Goal: Task Accomplishment & Management: Manage account settings

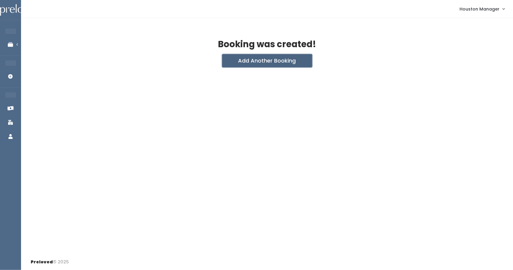
click at [260, 58] on button "Add Another Booking" at bounding box center [267, 60] width 90 height 13
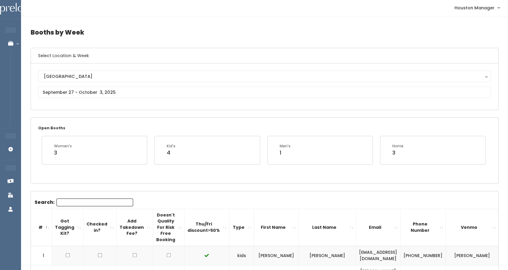
scroll to position [1, 0]
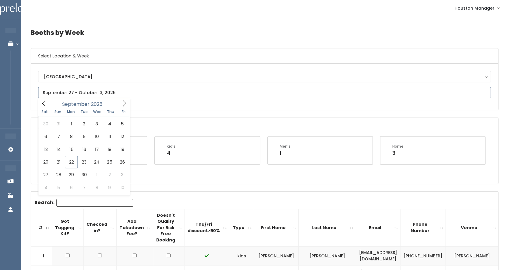
click at [102, 89] on input "text" at bounding box center [264, 92] width 453 height 11
type input "October 4 to October 10"
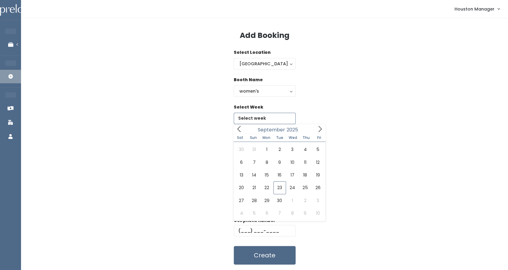
click at [264, 118] on input "text" at bounding box center [265, 118] width 62 height 11
type input "[DATE] to [DATE]"
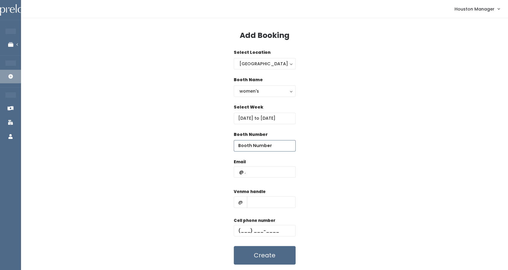
click at [258, 148] on input "number" at bounding box center [265, 145] width 62 height 11
type input "51"
click at [256, 171] on input "text" at bounding box center [265, 171] width 62 height 11
paste input "[EMAIL_ADDRESS][DOMAIN_NAME]"
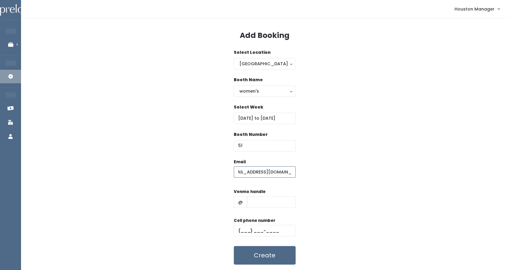
type input "[EMAIL_ADDRESS][DOMAIN_NAME]"
type input "555"
type input "(555) 555-5555"
click at [252, 249] on button "Create" at bounding box center [265, 255] width 62 height 19
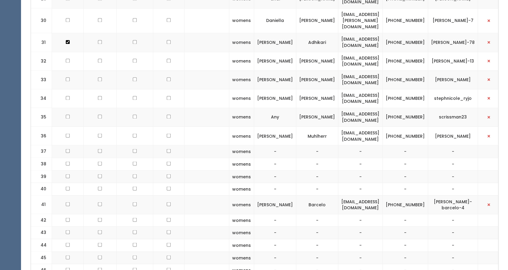
scroll to position [638, 0]
click at [363, 127] on td "[EMAIL_ADDRESS][DOMAIN_NAME]" at bounding box center [360, 136] width 44 height 19
click at [363, 127] on td "sophiemuhlherr@gmail.com" at bounding box center [360, 136] width 44 height 19
copy tr "sophiemuhlherr@gmail.com"
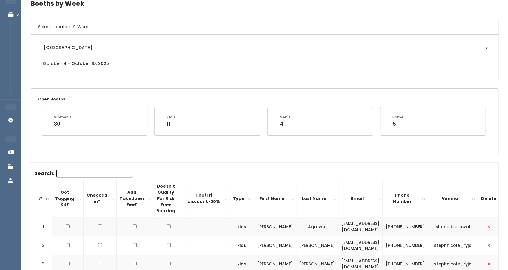
scroll to position [30, 0]
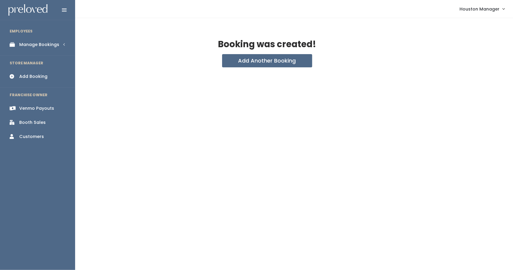
click at [54, 44] on div "Manage Bookings" at bounding box center [39, 44] width 40 height 6
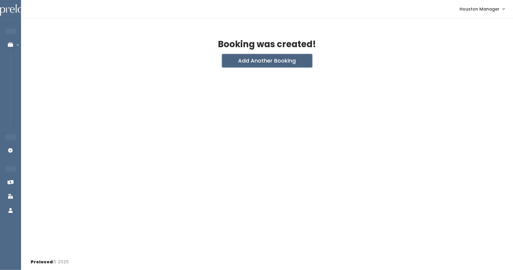
click at [261, 56] on button "Add Another Booking" at bounding box center [267, 60] width 90 height 13
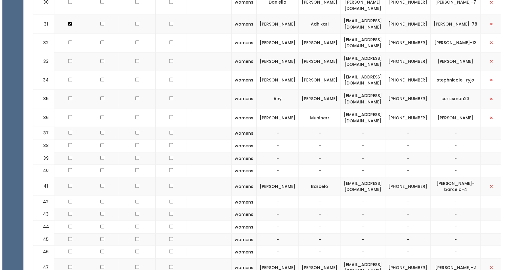
scroll to position [657, 0]
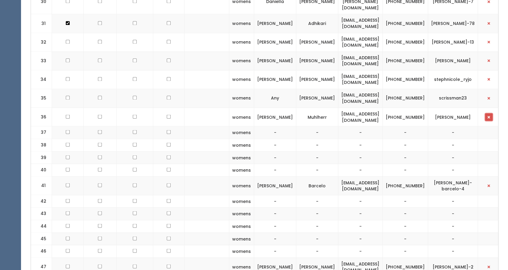
click at [485, 113] on button "button" at bounding box center [489, 117] width 8 height 8
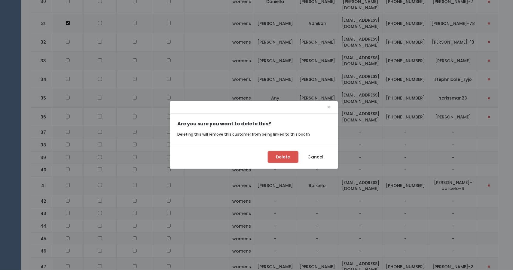
click at [281, 162] on button "Delete" at bounding box center [283, 156] width 30 height 11
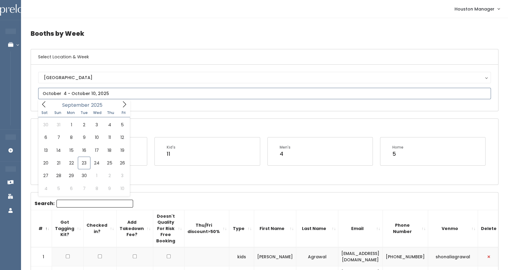
click at [87, 92] on input "text" at bounding box center [264, 93] width 453 height 11
click at [122, 103] on icon at bounding box center [124, 104] width 7 height 7
type input "October 11 to October 17"
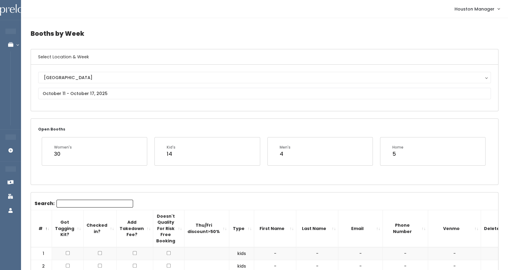
click at [93, 202] on input "Search:" at bounding box center [94, 203] width 77 height 8
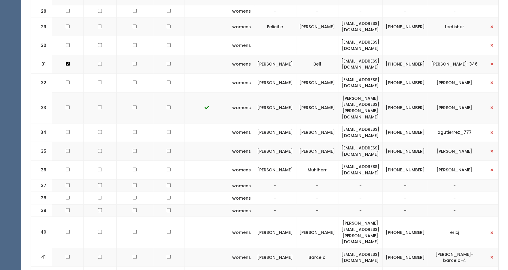
scroll to position [585, 0]
click at [357, 161] on td "[EMAIL_ADDRESS][DOMAIN_NAME]" at bounding box center [360, 170] width 44 height 19
click at [357, 161] on td "sophiemuhlherr@gmail.com" at bounding box center [360, 170] width 44 height 19
copy tr "sophiemuhlherr@gmail.com"
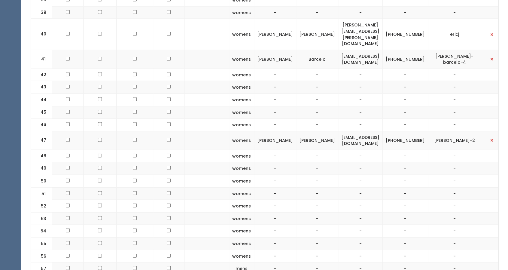
scroll to position [788, 0]
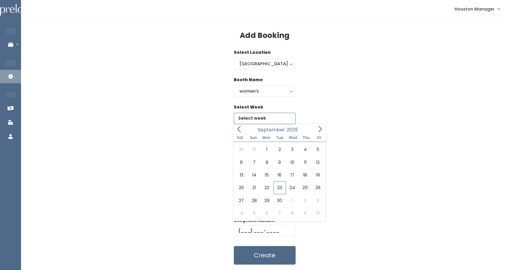
click at [263, 114] on input "text" at bounding box center [265, 118] width 62 height 11
click at [320, 129] on icon at bounding box center [320, 129] width 7 height 7
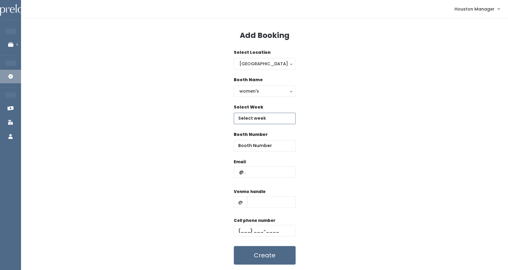
type input "October 11 to October 17"
click at [258, 150] on input "number" at bounding box center [265, 145] width 62 height 11
type input "51"
paste input "[EMAIL_ADDRESS][DOMAIN_NAME]"
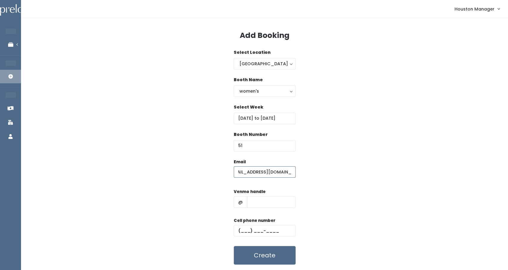
type input "[EMAIL_ADDRESS][DOMAIN_NAME]"
type input "5555"
type input "(555) 555-5555"
click at [260, 256] on button "Create" at bounding box center [265, 255] width 62 height 19
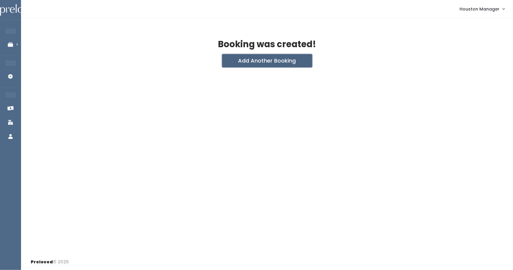
click at [247, 58] on button "Add Another Booking" at bounding box center [267, 60] width 90 height 13
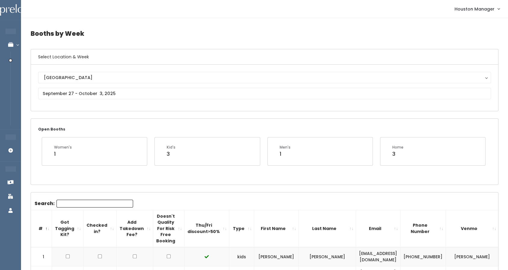
scroll to position [16, 0]
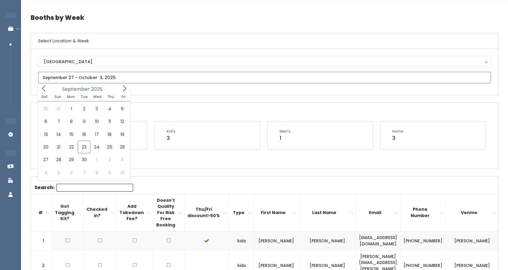
click at [108, 78] on input "text" at bounding box center [264, 77] width 453 height 11
type input "September 27 to October 3"
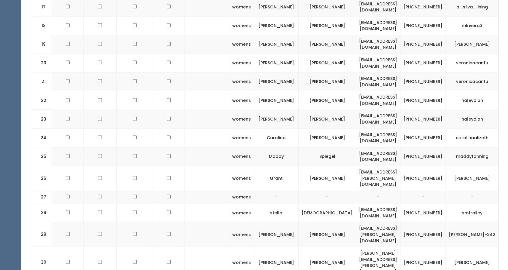
scroll to position [555, 0]
click at [368, 246] on td "[PERSON_NAME][EMAIL_ADDRESS][PERSON_NAME][DOMAIN_NAME]" at bounding box center [378, 261] width 44 height 31
click at [368, 246] on td "michelle.uzick@gmail.com" at bounding box center [378, 261] width 44 height 31
copy tr "michelle.uzick@gmail.com"
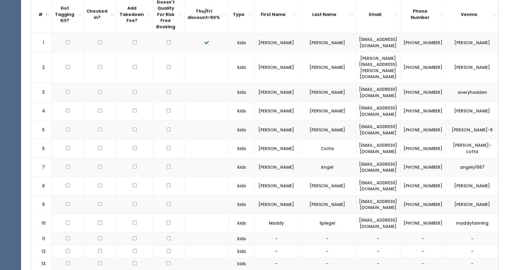
scroll to position [0, 0]
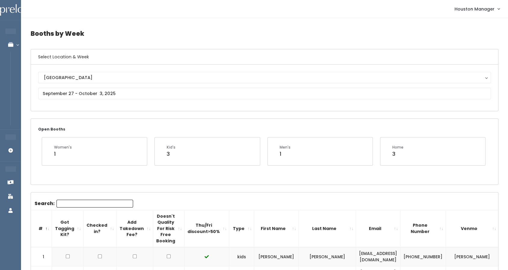
drag, startPoint x: 362, startPoint y: 213, endPoint x: 75, endPoint y: 24, distance: 343.5
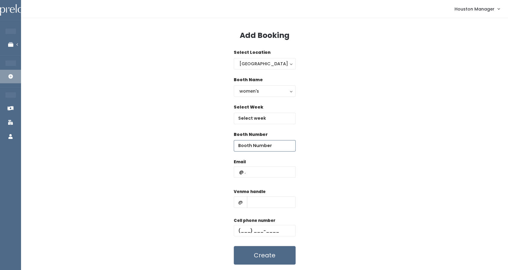
click at [255, 142] on input "number" at bounding box center [265, 145] width 62 height 11
type input "27"
click at [255, 173] on input "text" at bounding box center [265, 171] width 62 height 11
type input "haleydochoa@gmail.com"
click at [261, 204] on input "text" at bounding box center [271, 201] width 49 height 11
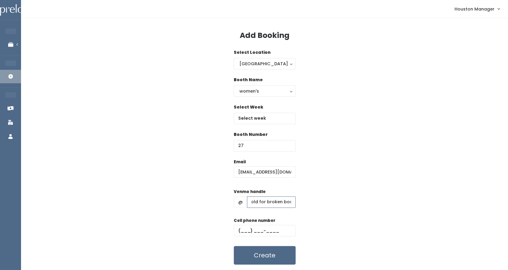
scroll to position [0, 13]
type input "on hold for broken booth"
click at [251, 227] on input "text" at bounding box center [265, 230] width 62 height 11
type input "[PHONE_NUMBER]"
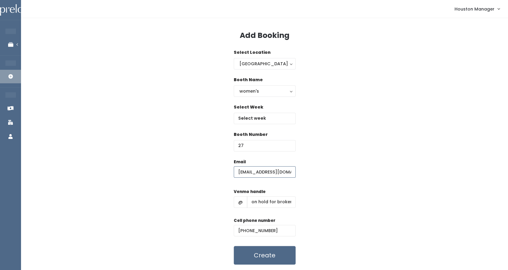
click at [267, 173] on input "haleydochoa@gmail.com" at bounding box center [265, 171] width 62 height 11
click at [266, 172] on input "haleydochoa@gmail.com" at bounding box center [265, 171] width 62 height 11
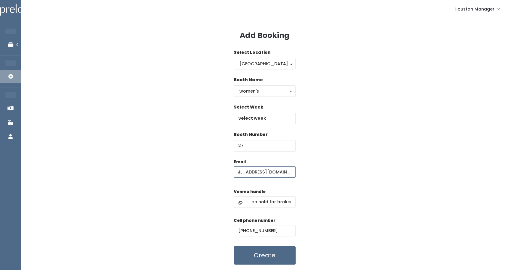
type input "holdforbrokenbooth@lol.com"
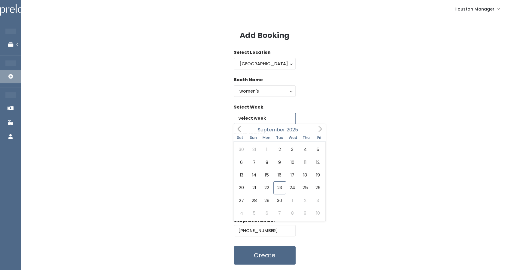
click at [259, 122] on input "text" at bounding box center [265, 118] width 62 height 11
type input "September 27 to October 3"
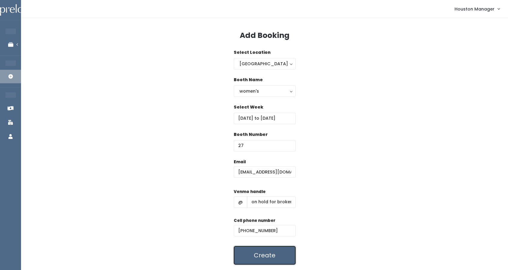
click at [258, 254] on button "Create" at bounding box center [265, 255] width 62 height 19
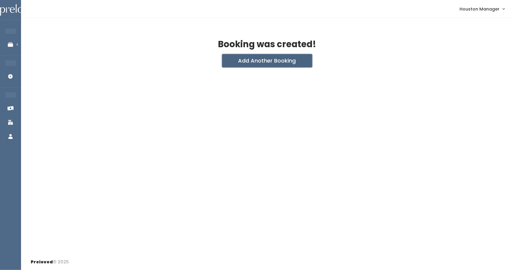
click at [246, 54] on button "Add Another Booking" at bounding box center [267, 60] width 90 height 13
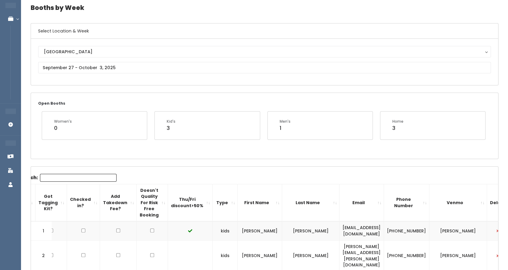
scroll to position [24, 0]
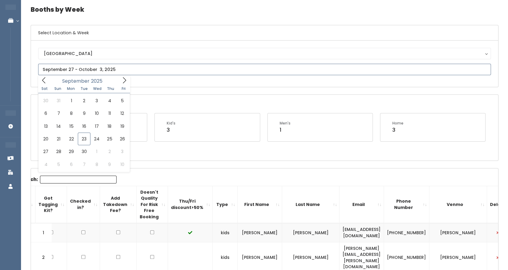
click at [126, 81] on icon at bounding box center [124, 80] width 7 height 7
type input "October 11 to October 17"
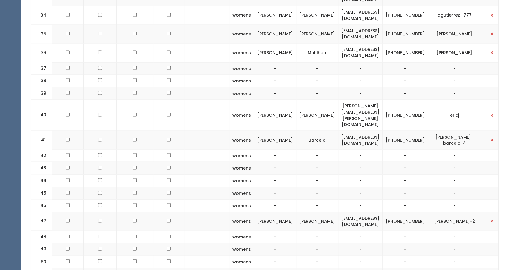
scroll to position [703, 0]
click at [359, 44] on td "[EMAIL_ADDRESS][DOMAIN_NAME]" at bounding box center [360, 53] width 44 height 19
copy tr "[EMAIL_ADDRESS][DOMAIN_NAME]"
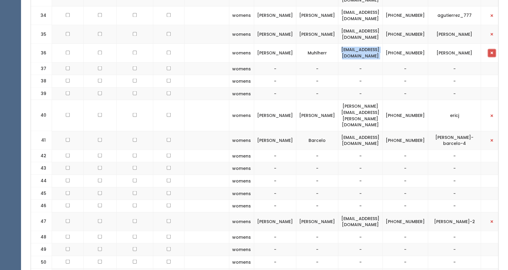
click at [488, 49] on button "button" at bounding box center [492, 53] width 8 height 8
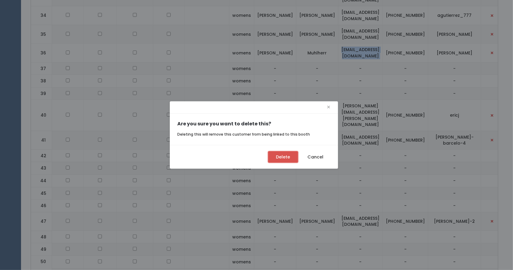
click at [285, 155] on button "Delete" at bounding box center [283, 156] width 30 height 11
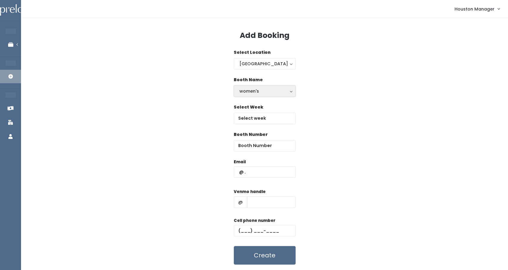
click at [260, 95] on button "women's" at bounding box center [265, 90] width 62 height 11
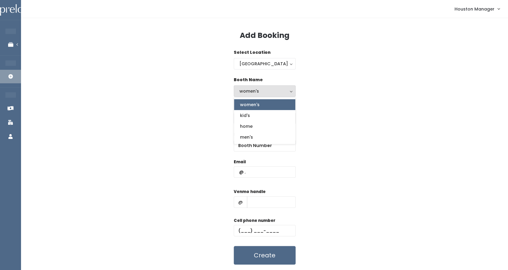
click at [314, 99] on div "Booth Name women's kid's home men's women's women's kid's home men's" at bounding box center [265, 90] width 468 height 27
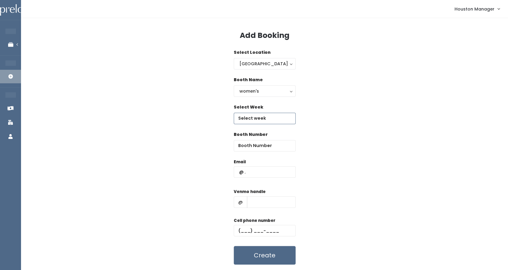
click at [268, 118] on input "text" at bounding box center [265, 118] width 62 height 11
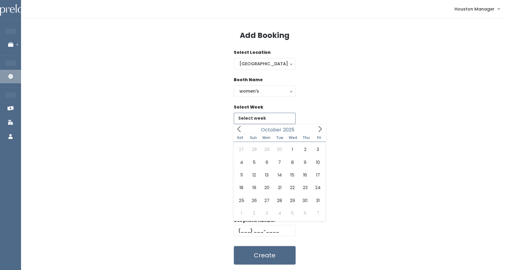
click at [321, 132] on icon at bounding box center [320, 129] width 7 height 7
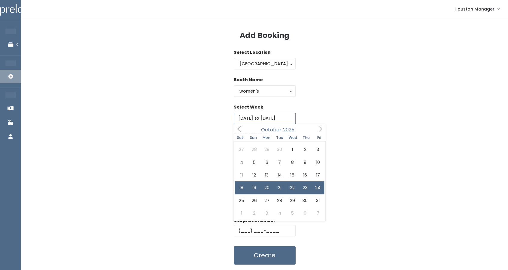
type input "October 18 to October 24"
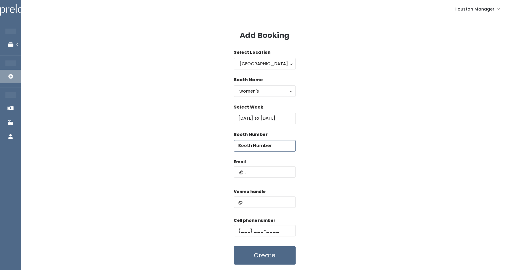
click at [253, 145] on input "number" at bounding box center [265, 145] width 62 height 11
type input "51"
paste input "sophiemuhlherr@gmail.com"
type input "sophiemuhlherr@gmail.com"
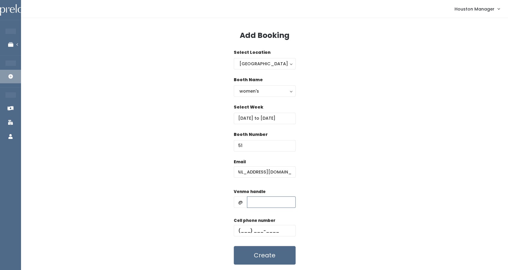
scroll to position [0, 0]
type input "555"
type input "(555) 555-5555"
click at [260, 249] on button "Create" at bounding box center [265, 255] width 62 height 19
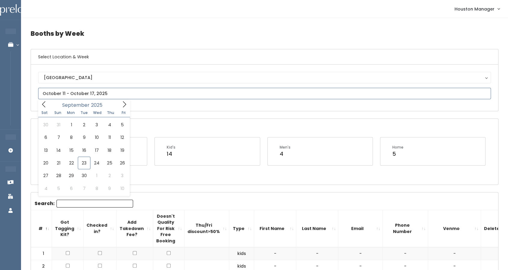
click at [119, 91] on input "text" at bounding box center [264, 93] width 453 height 11
click at [126, 103] on icon at bounding box center [124, 104] width 7 height 7
type input "[DATE] to [DATE]"
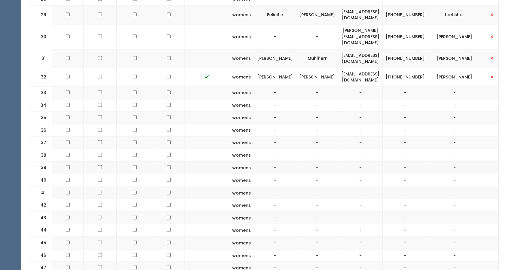
scroll to position [603, 0]
click at [342, 49] on td "[EMAIL_ADDRESS][DOMAIN_NAME]" at bounding box center [360, 58] width 44 height 19
click at [342, 49] on td "sophiemuhlherr@gmail.com" at bounding box center [360, 58] width 44 height 19
copy tr "sophiemuhlherr@gmail.com"
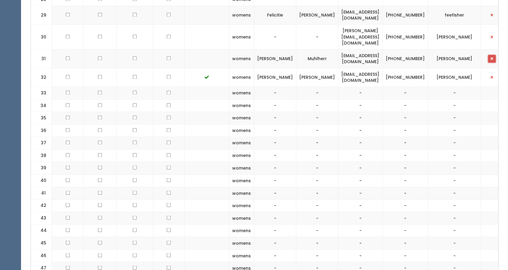
click at [488, 55] on button "button" at bounding box center [492, 59] width 8 height 8
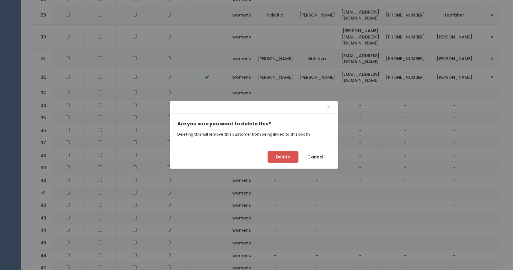
click at [279, 155] on button "Delete" at bounding box center [283, 156] width 30 height 11
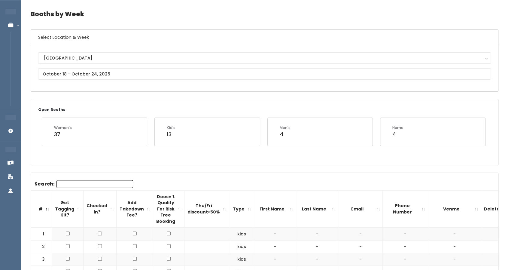
scroll to position [19, 0]
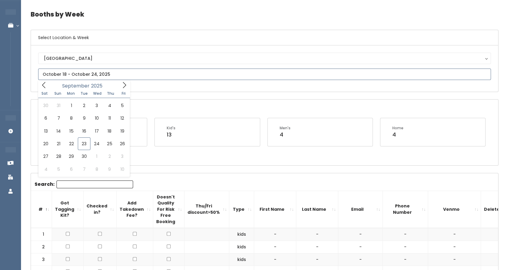
click at [139, 72] on input "text" at bounding box center [264, 73] width 453 height 11
click at [124, 84] on icon at bounding box center [124, 85] width 7 height 7
type input "October 25 to October 31"
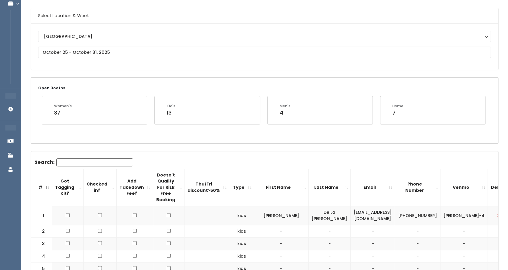
scroll to position [2, 0]
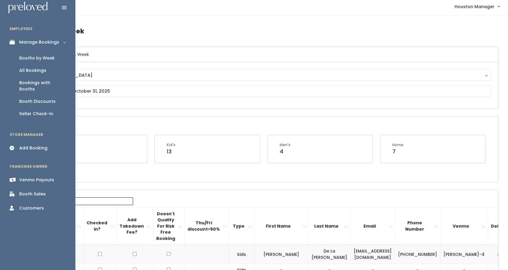
click at [43, 98] on div "Booth Discounts" at bounding box center [37, 101] width 36 height 6
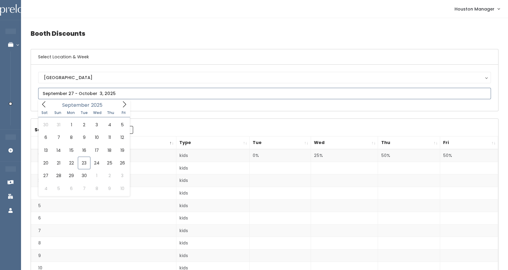
click at [137, 90] on input "text" at bounding box center [264, 93] width 453 height 11
type input "September 20 to September 26"
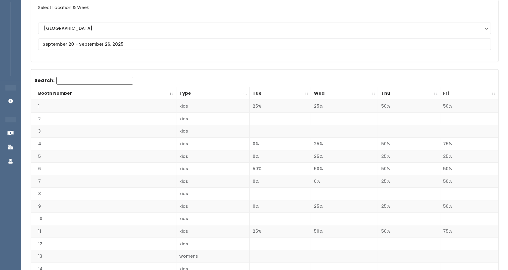
scroll to position [52, 0]
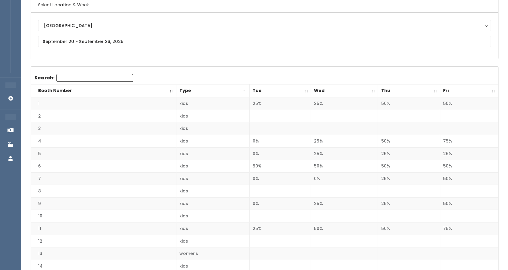
click at [301, 88] on th "Tue" at bounding box center [280, 90] width 61 height 13
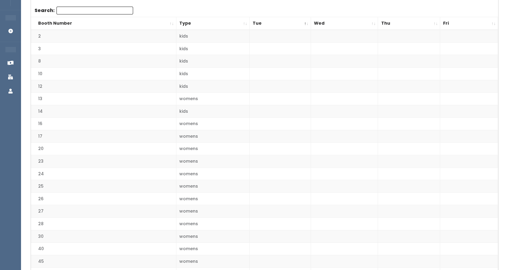
scroll to position [0, 0]
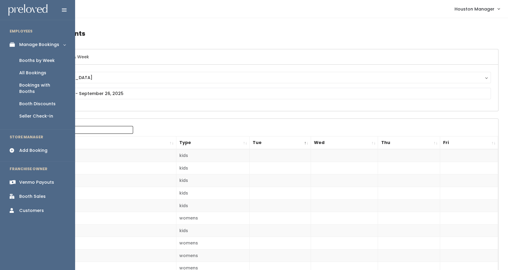
click at [33, 61] on div "Booths by Week" at bounding box center [36, 60] width 35 height 6
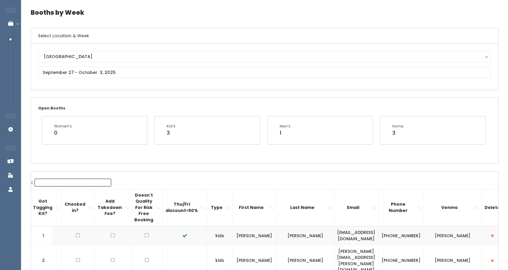
scroll to position [21, 0]
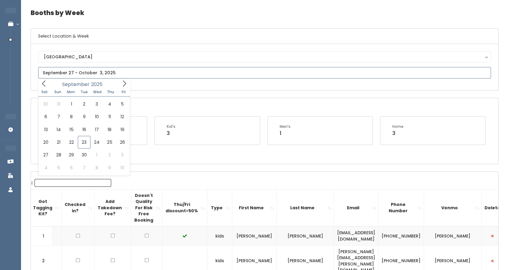
click at [97, 72] on input "text" at bounding box center [264, 72] width 453 height 11
type input "September 20 to September 26"
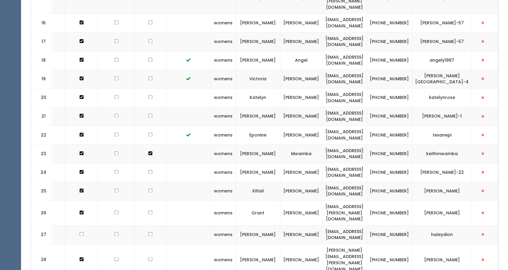
scroll to position [0, 25]
drag, startPoint x: 395, startPoint y: 227, endPoint x: 415, endPoint y: 236, distance: 21.5
drag, startPoint x: 415, startPoint y: 236, endPoint x: 388, endPoint y: 229, distance: 27.7
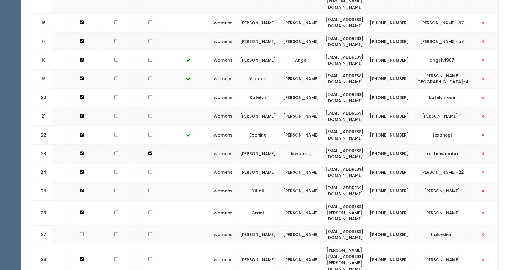
drag, startPoint x: 388, startPoint y: 229, endPoint x: 400, endPoint y: 236, distance: 14.0
